Goal: Task Accomplishment & Management: Manage account settings

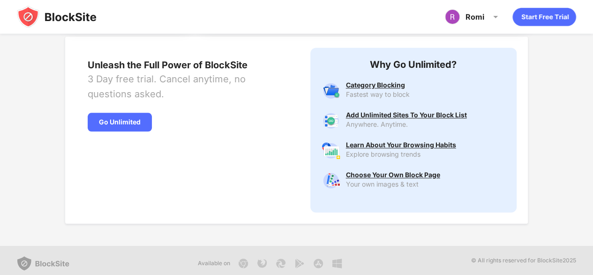
scroll to position [497, 0]
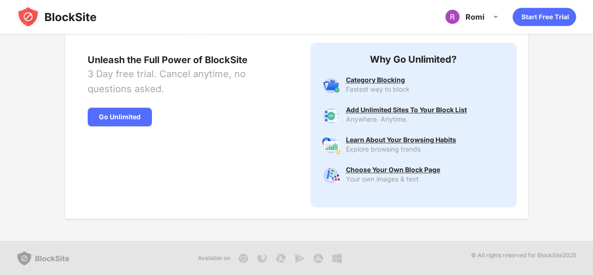
click at [472, 18] on div "Romi" at bounding box center [474, 16] width 19 height 9
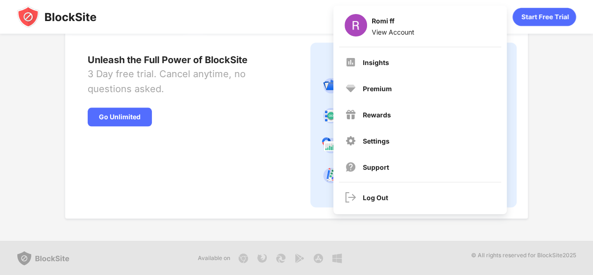
click at [411, 70] on div "Insights" at bounding box center [420, 62] width 162 height 22
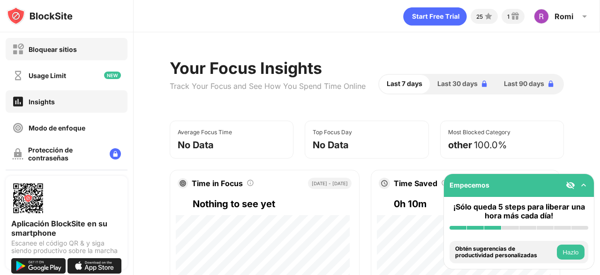
click at [63, 57] on div "Bloquear sitios" at bounding box center [67, 49] width 122 height 22
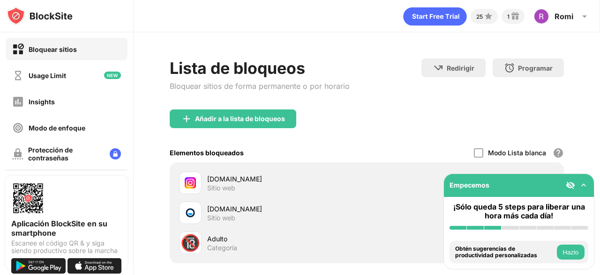
scroll to position [47, 0]
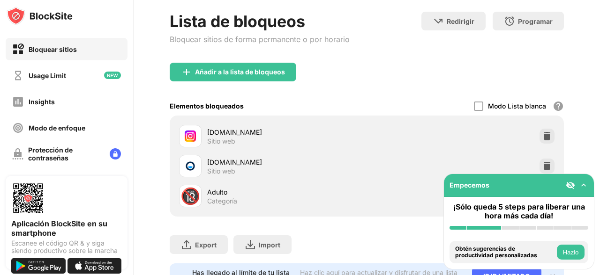
click at [527, 133] on div "instagram.com Sitio web" at bounding box center [366, 136] width 383 height 30
click at [542, 134] on img at bounding box center [546, 136] width 9 height 9
